Goal: Information Seeking & Learning: Learn about a topic

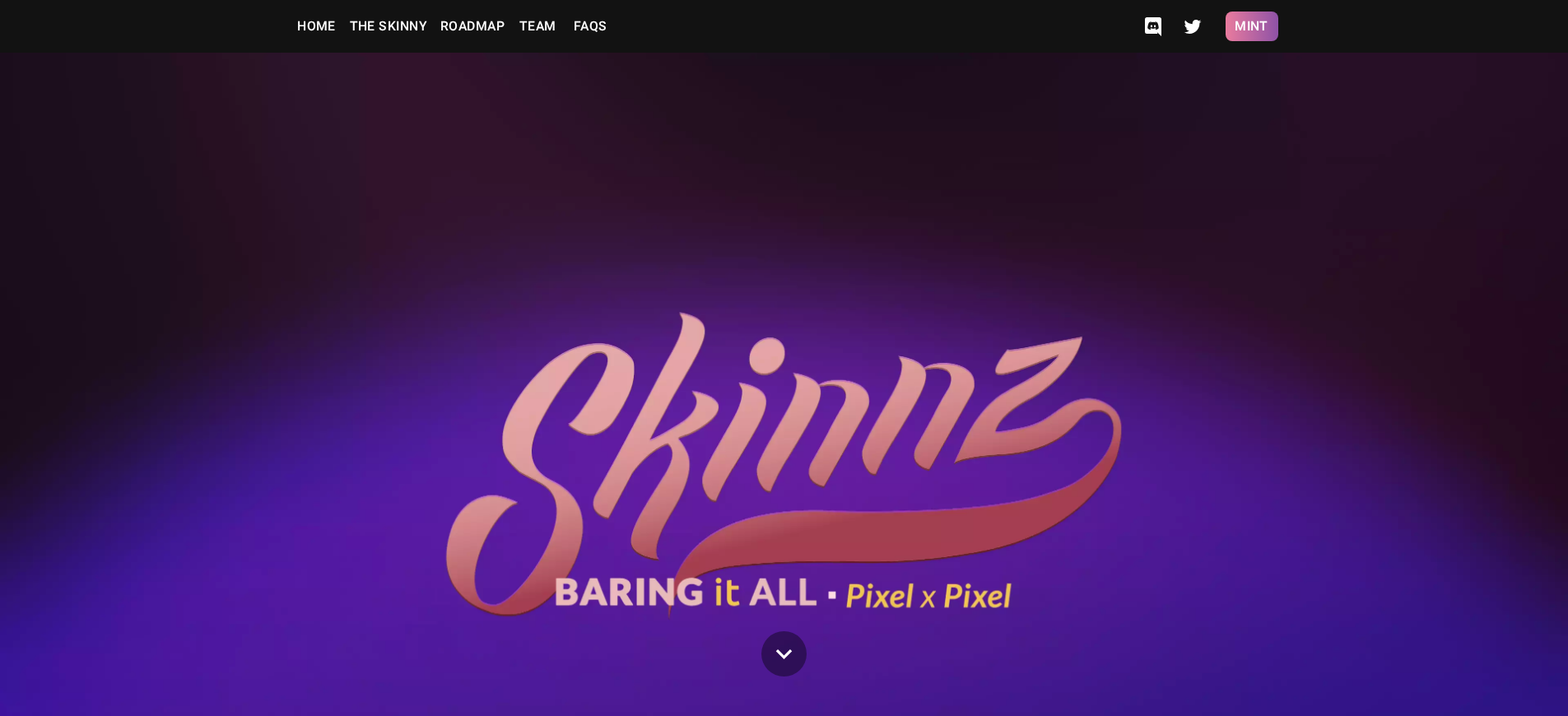
click at [1251, 27] on button "Mint" at bounding box center [1251, 27] width 52 height 30
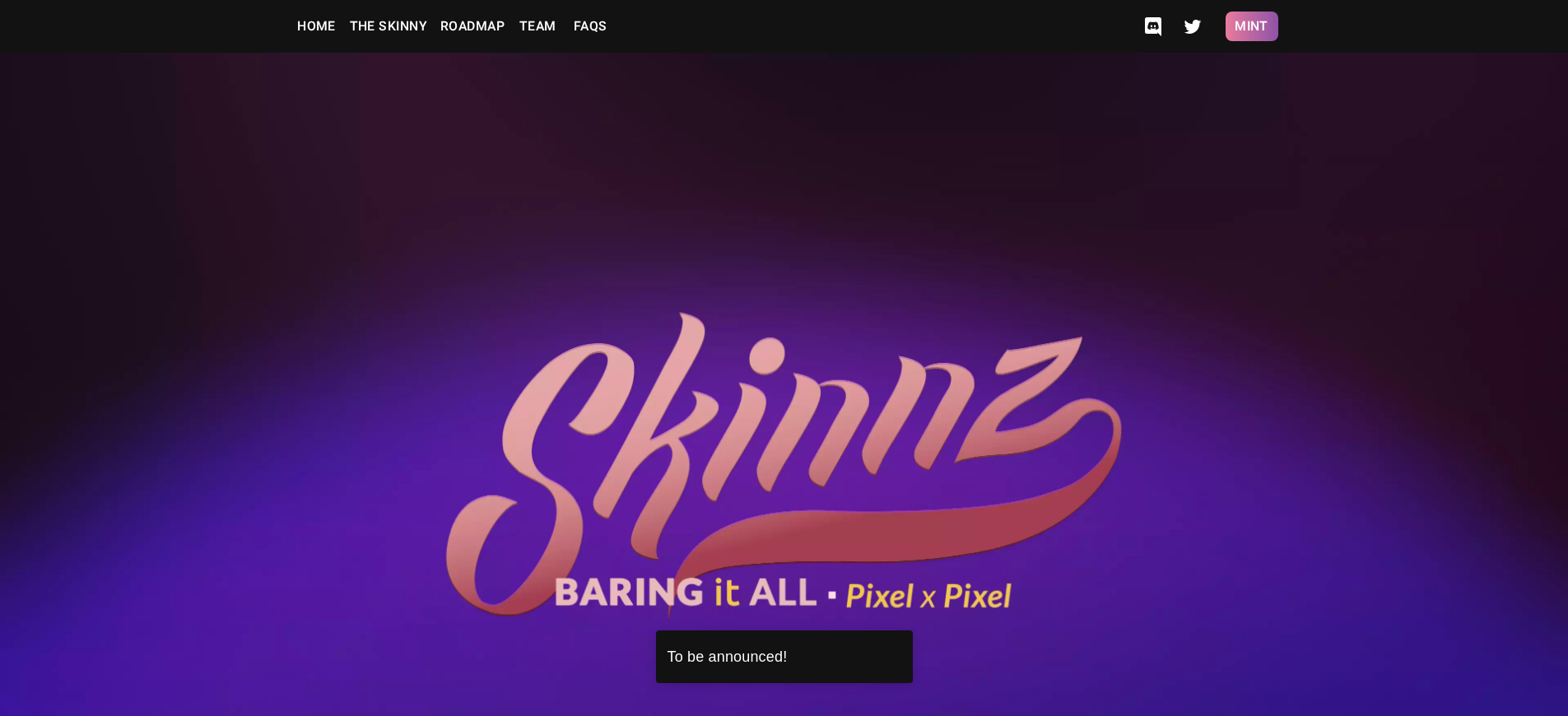
click at [1251, 27] on button "Mint" at bounding box center [1251, 27] width 52 height 30
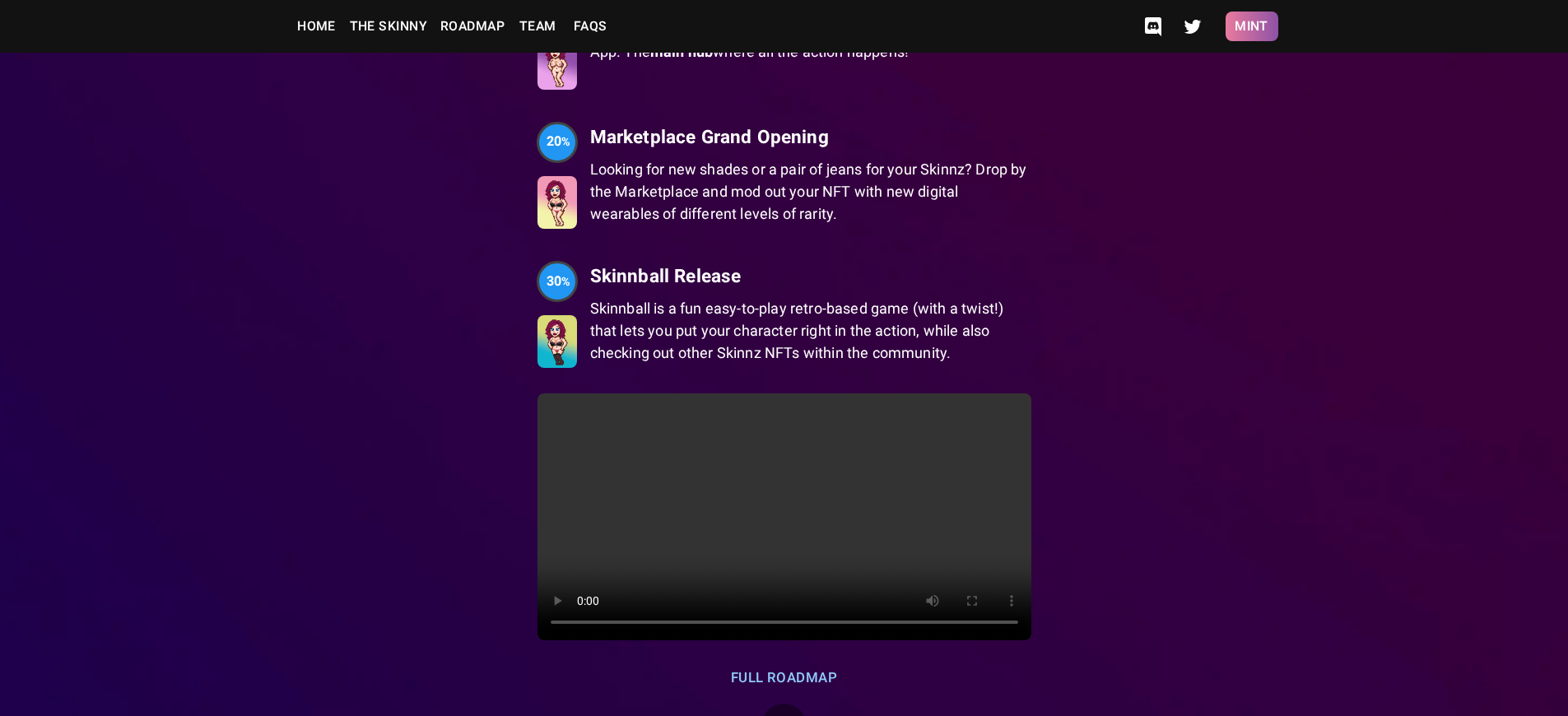
click at [1251, 27] on button "Mint" at bounding box center [1251, 27] width 52 height 30
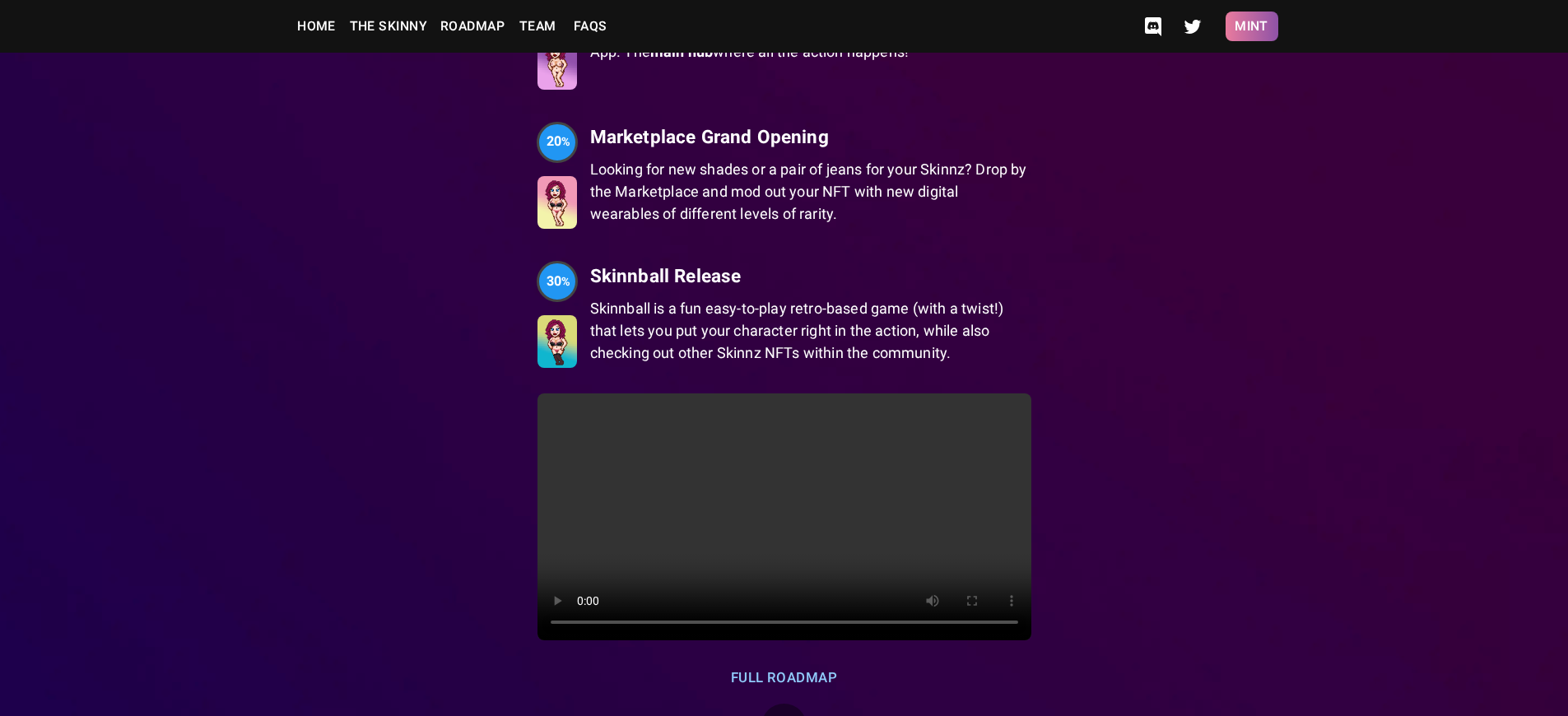
click at [1251, 27] on button "Mint" at bounding box center [1251, 27] width 52 height 30
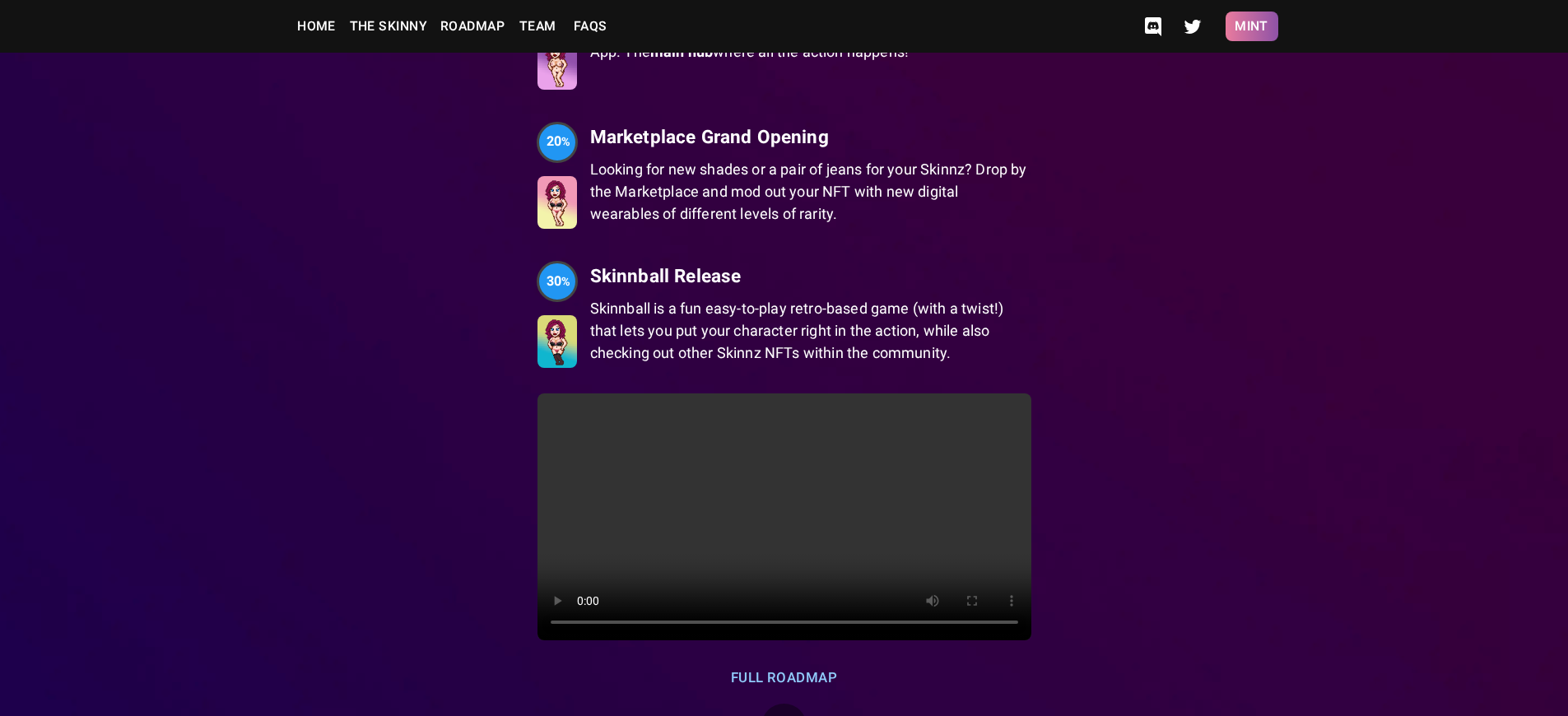
click at [1251, 27] on button "Mint" at bounding box center [1251, 27] width 52 height 30
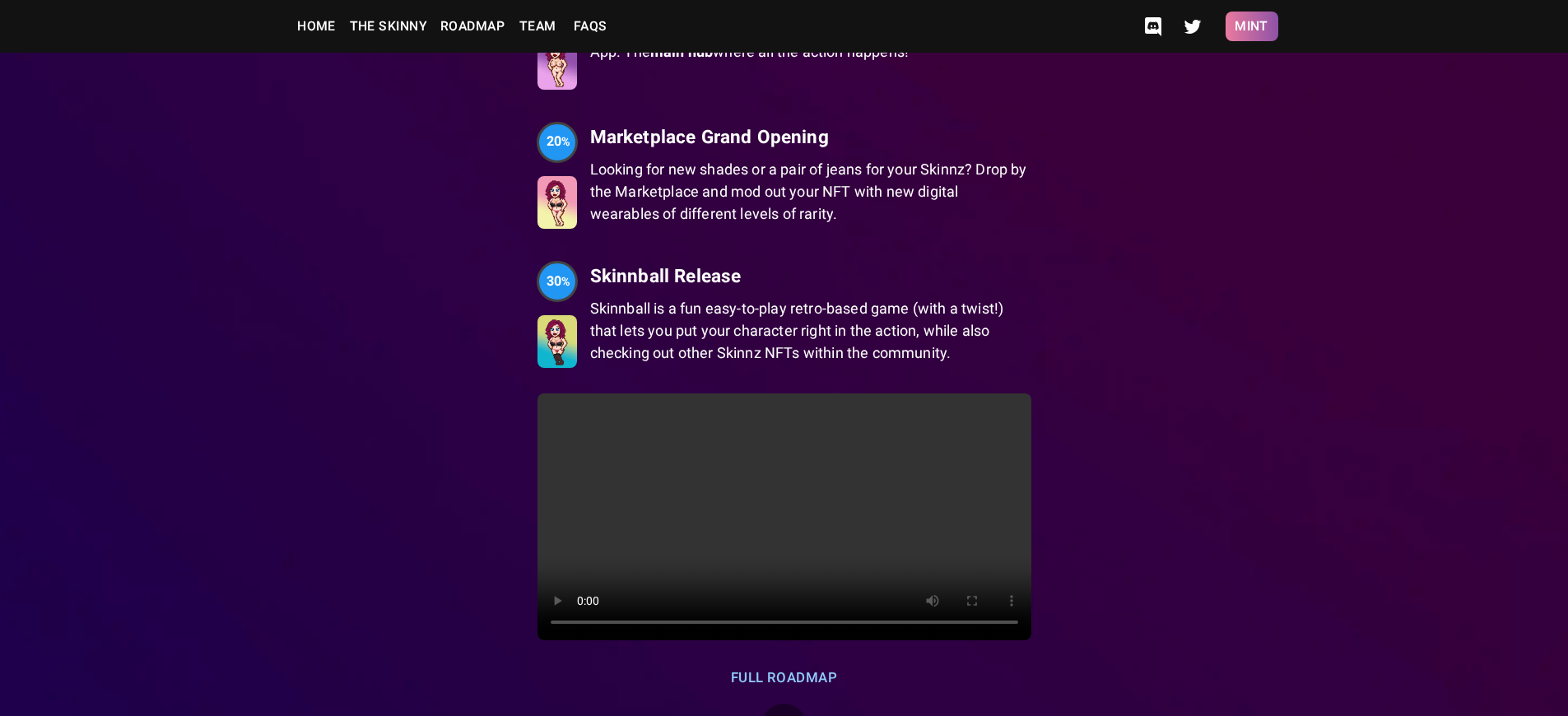
click at [1251, 27] on button "Mint" at bounding box center [1251, 27] width 52 height 30
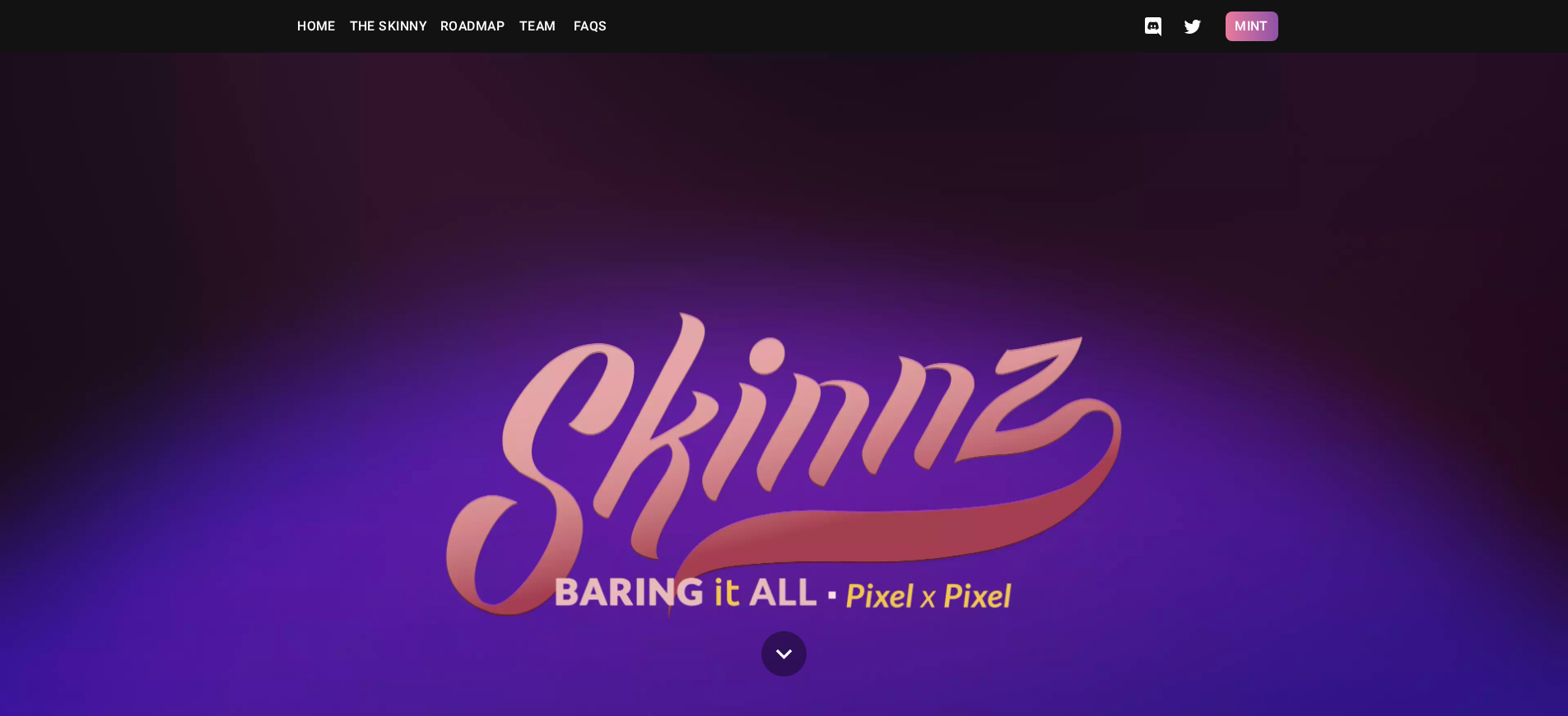
click at [1251, 27] on button "Mint" at bounding box center [1251, 27] width 52 height 30
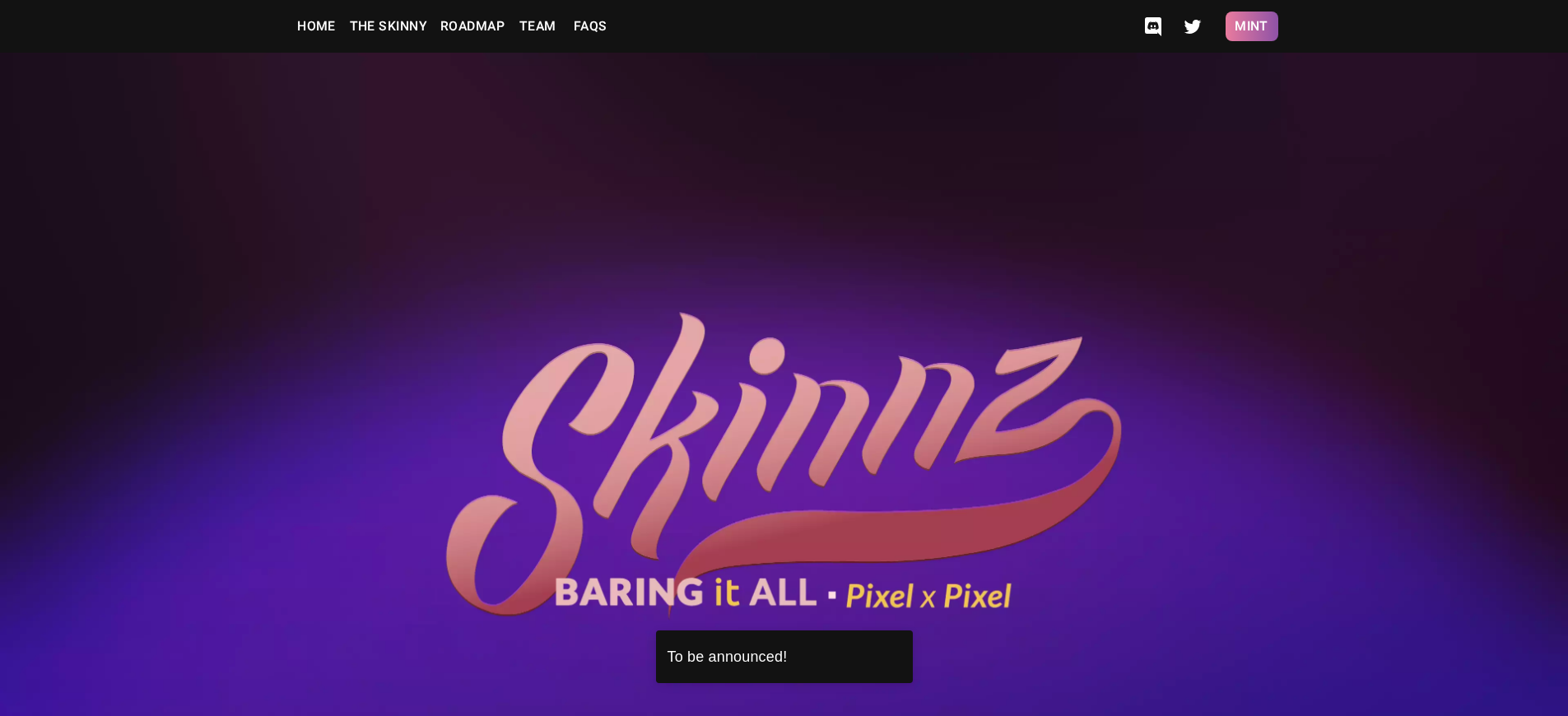
click at [1251, 27] on button "Mint" at bounding box center [1251, 27] width 52 height 30
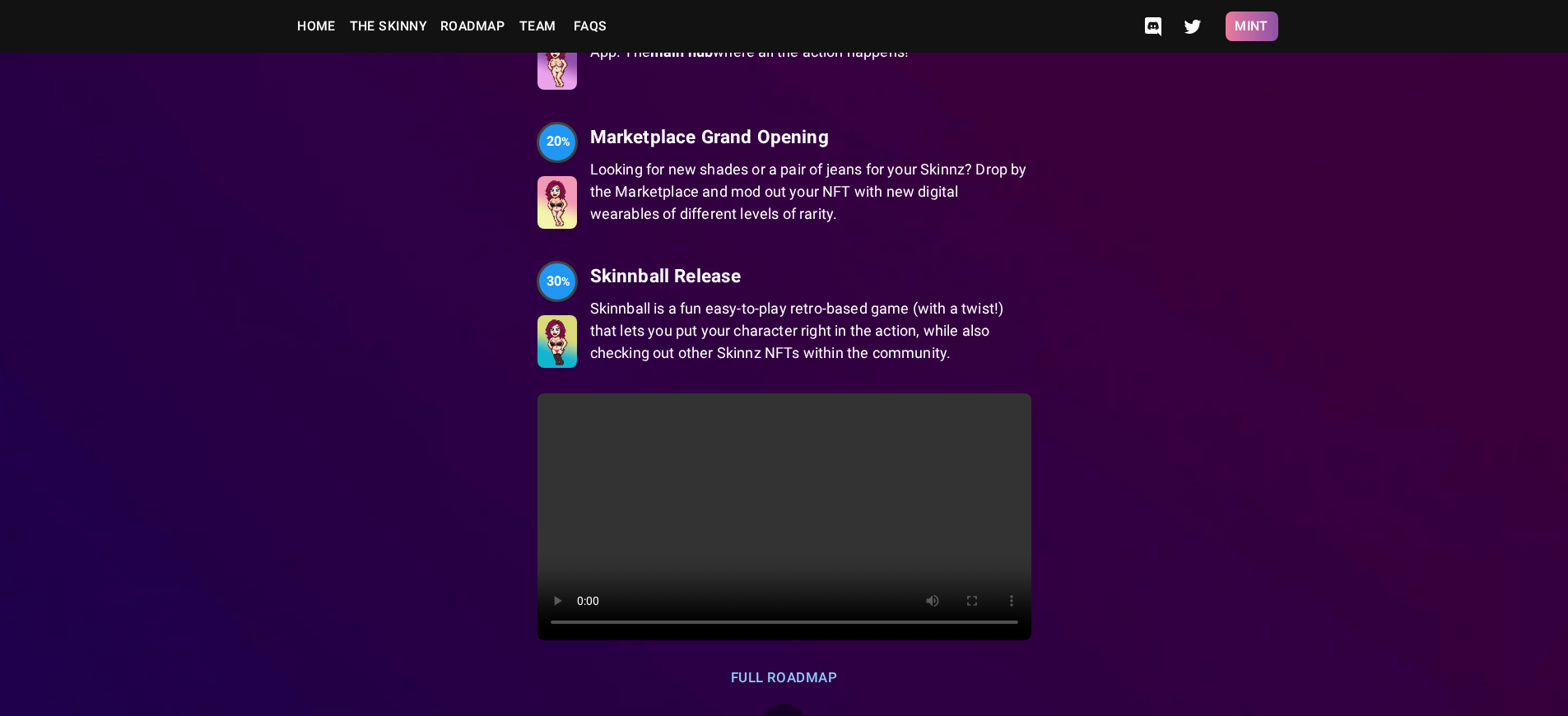
click at [1251, 27] on button "Mint" at bounding box center [1251, 27] width 52 height 30
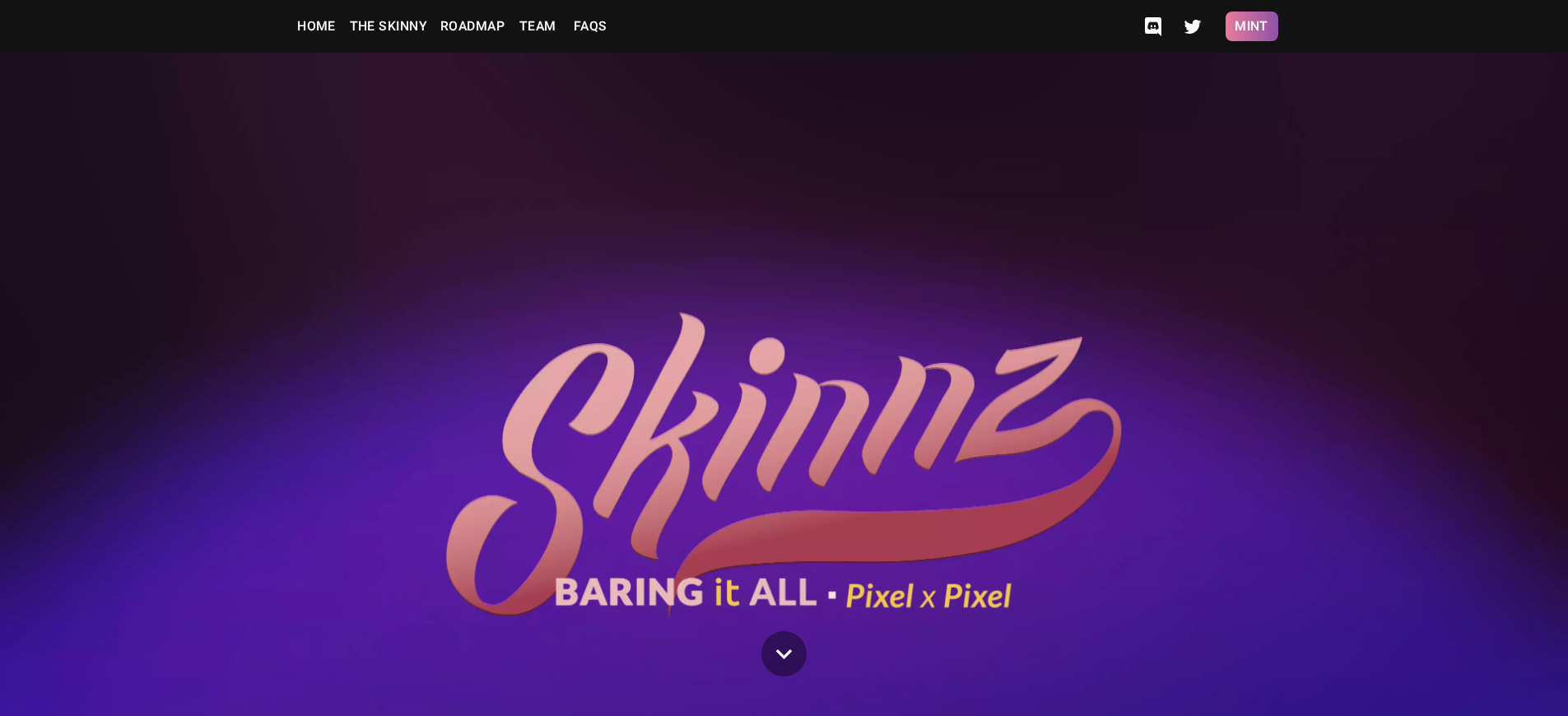
click at [1251, 27] on button "Mint" at bounding box center [1251, 27] width 52 height 30
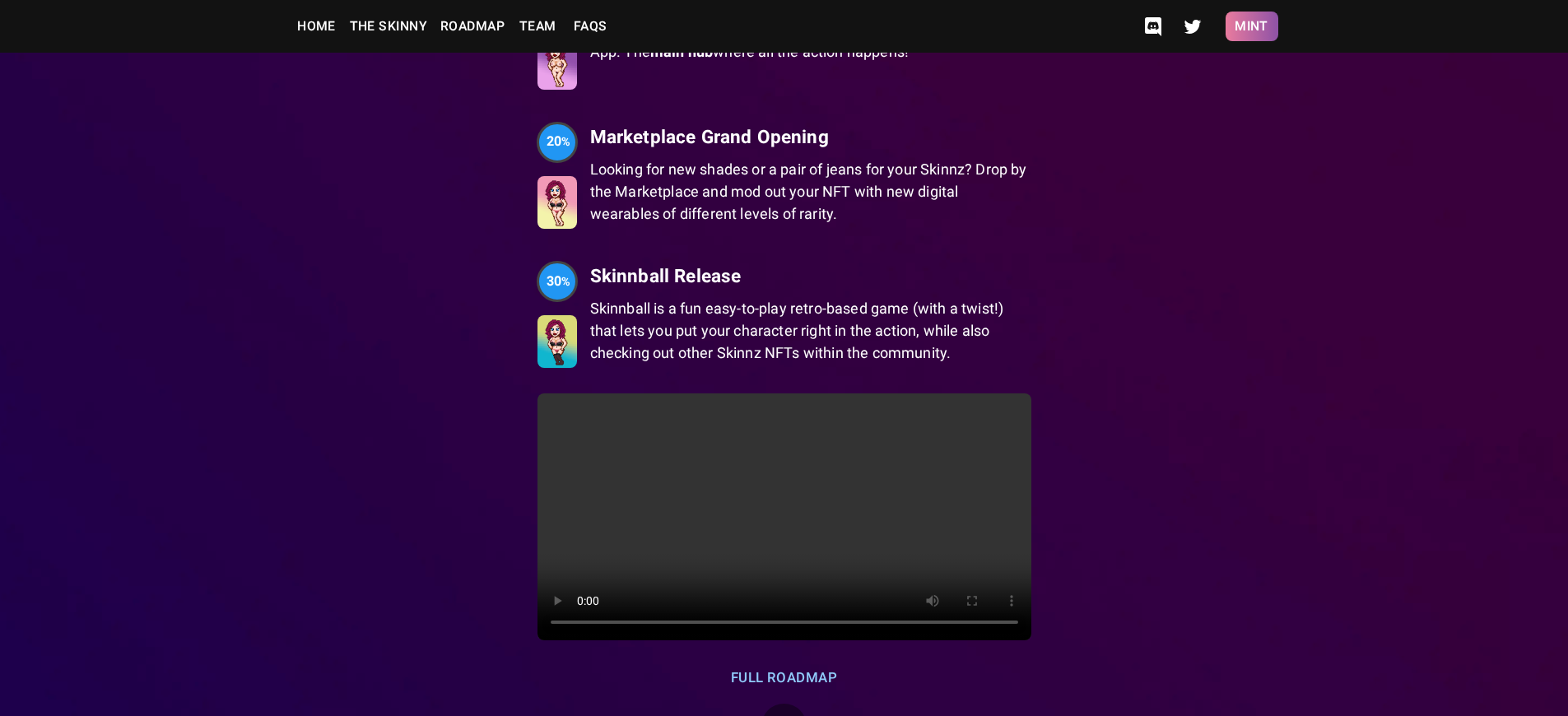
click at [1251, 27] on button "Mint" at bounding box center [1251, 27] width 52 height 30
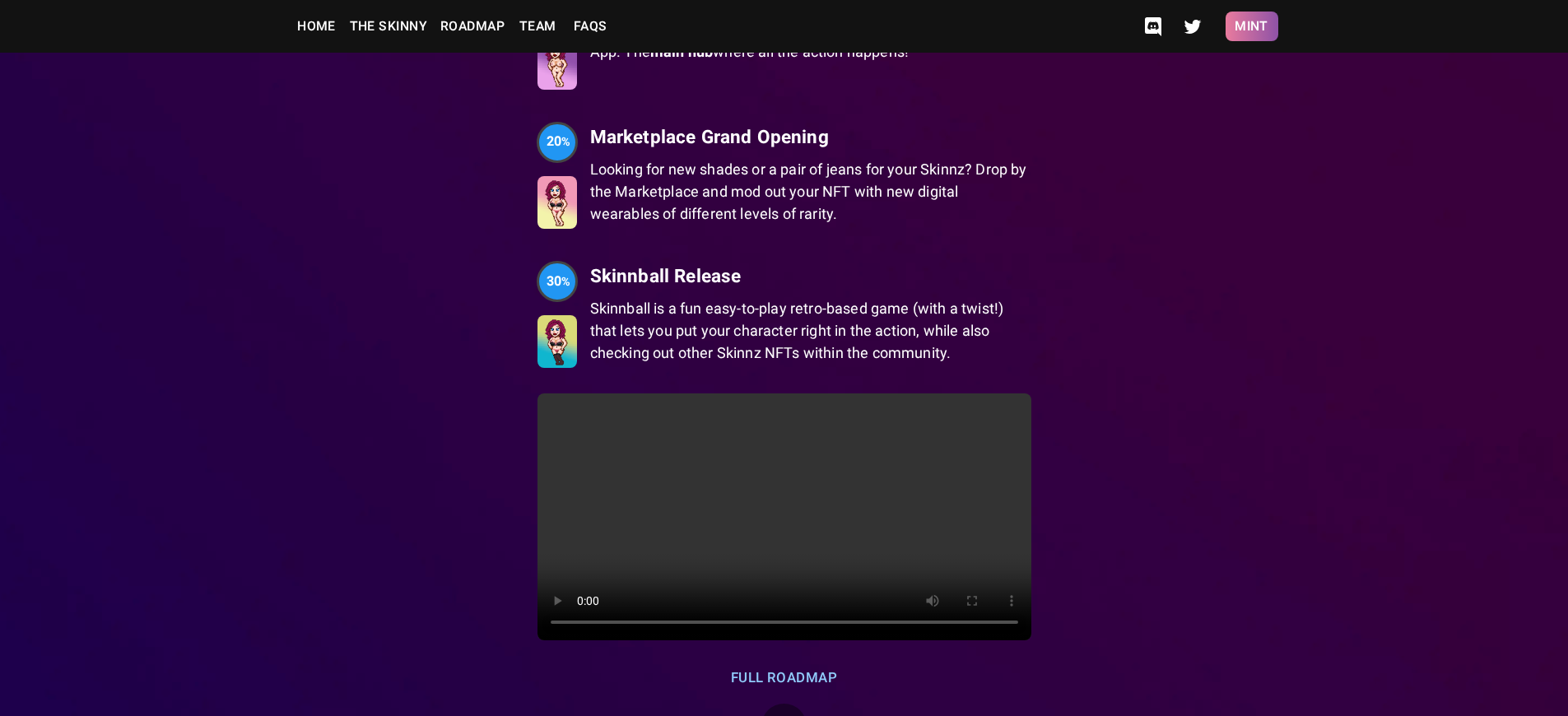
click at [1251, 27] on button "Mint" at bounding box center [1251, 27] width 52 height 30
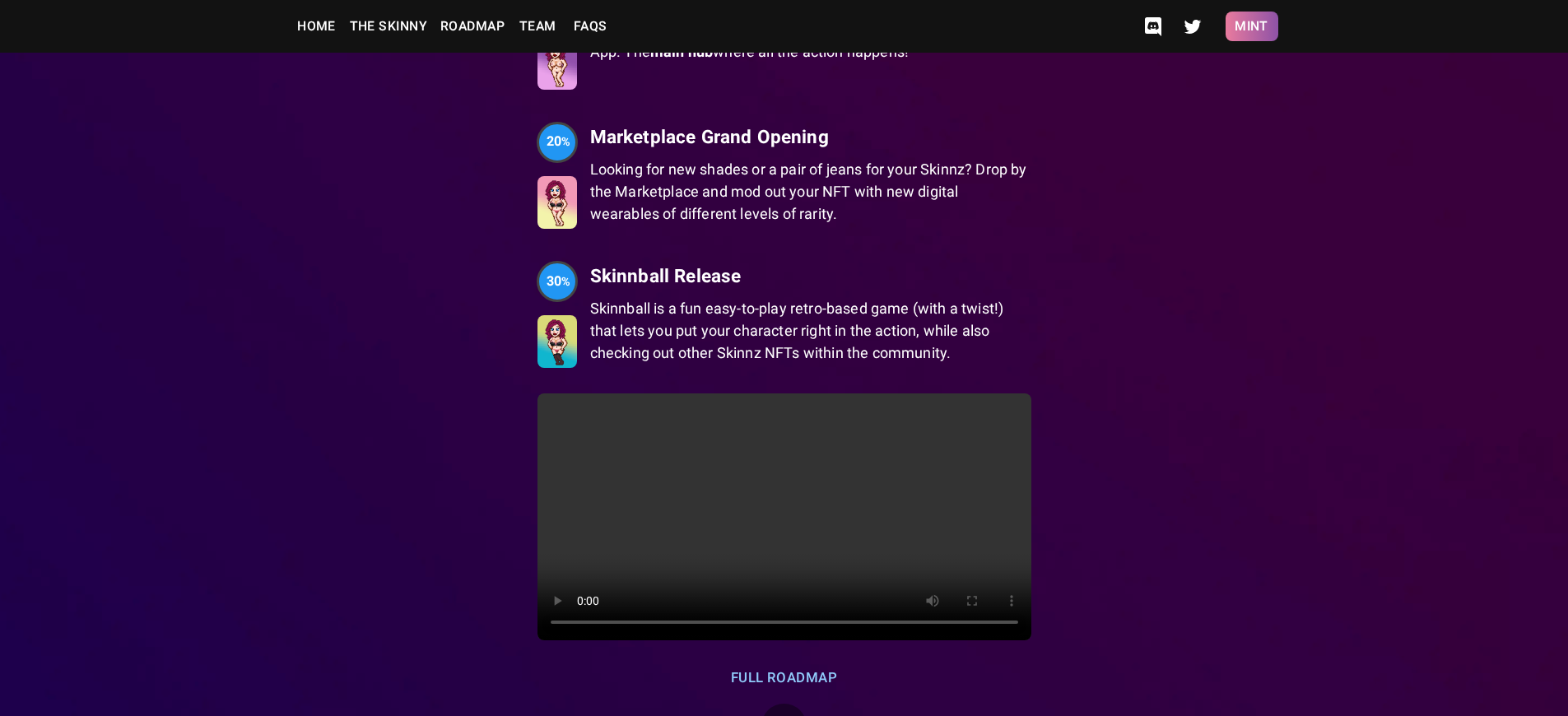
click at [1251, 27] on button "Mint" at bounding box center [1251, 27] width 52 height 30
